Goal: Task Accomplishment & Management: Complete application form

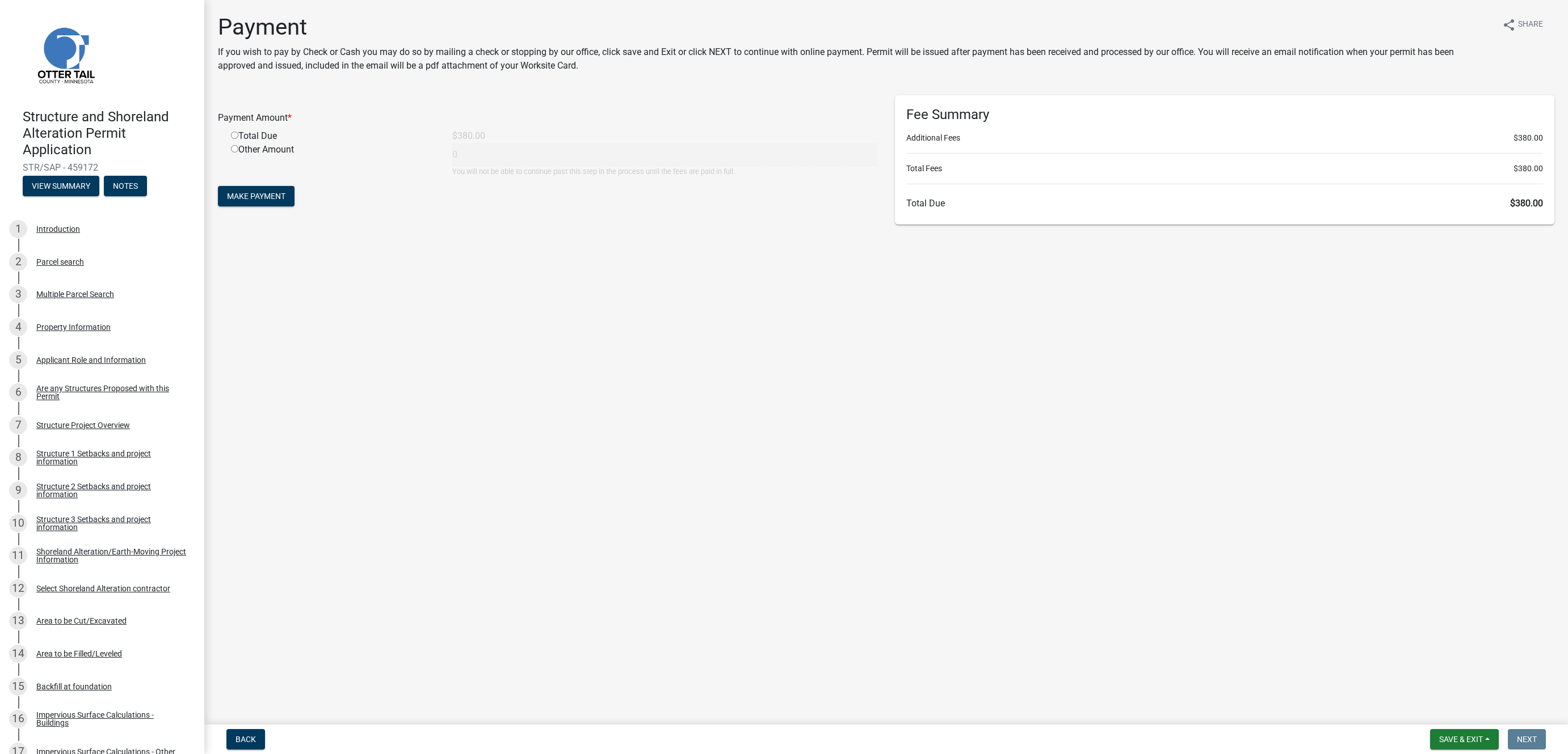
click at [234, 135] on input "radio" at bounding box center [234, 135] width 7 height 7
radio input "true"
type input "380"
click at [258, 197] on span "Make Payment" at bounding box center [256, 196] width 58 height 9
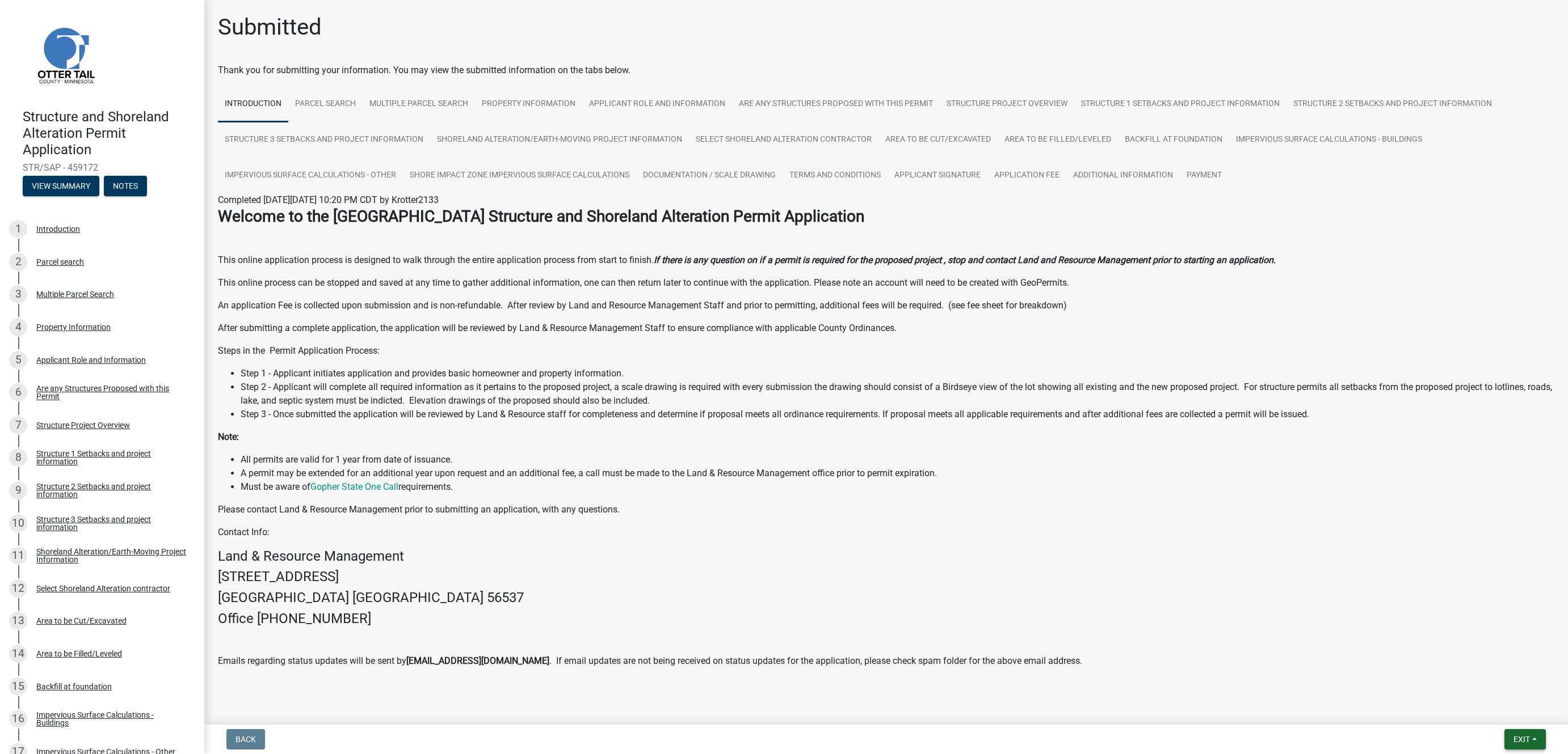
click at [1520, 739] on span "Exit" at bounding box center [1521, 740] width 16 height 9
click at [1521, 740] on span "Exit" at bounding box center [1521, 740] width 16 height 9
click at [1523, 737] on span "Exit" at bounding box center [1521, 740] width 16 height 9
click at [1492, 709] on button "Save & Exit" at bounding box center [1500, 710] width 91 height 27
